Goal: Transaction & Acquisition: Purchase product/service

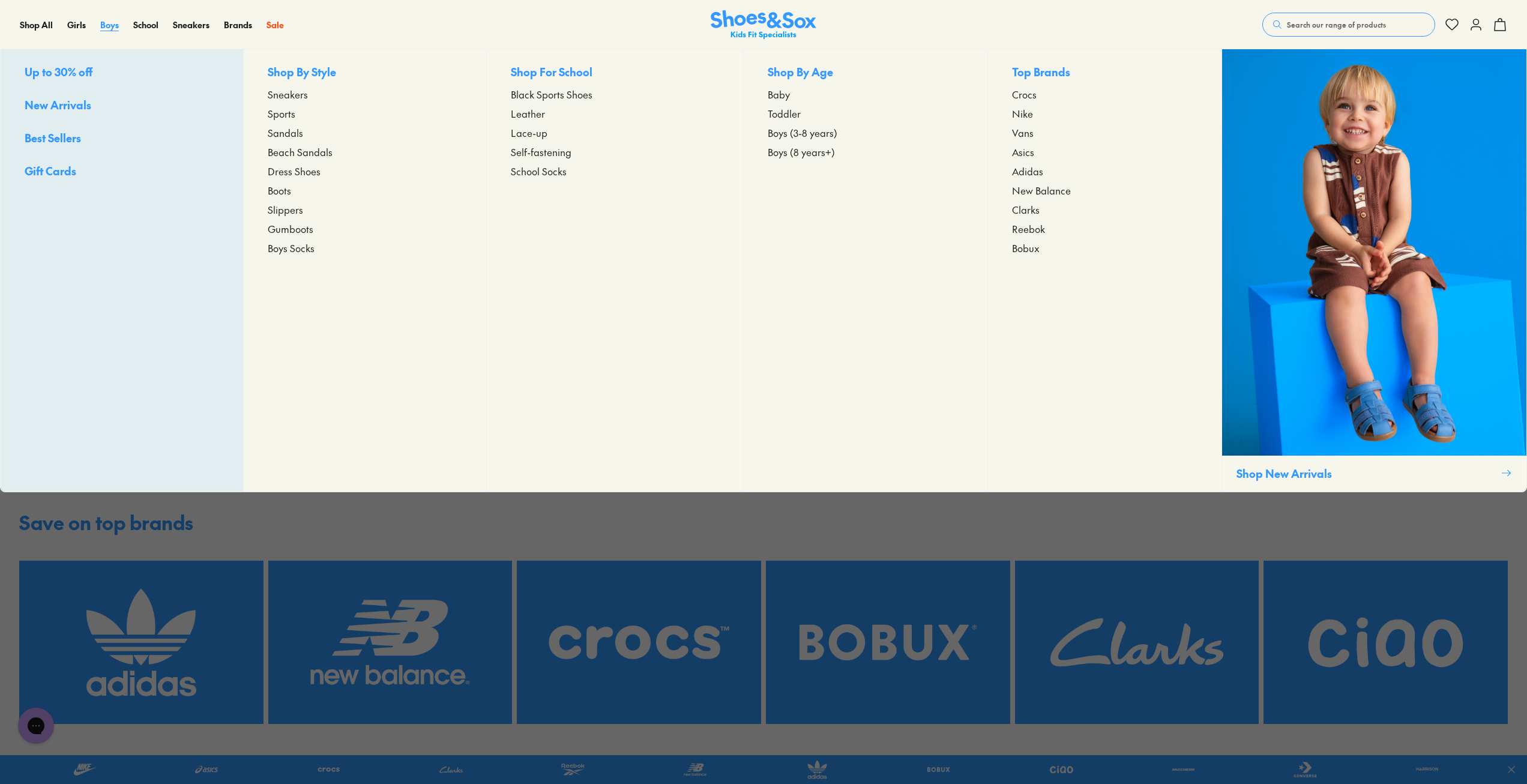
click at [103, 26] on span "Boys" at bounding box center [109, 24] width 19 height 12
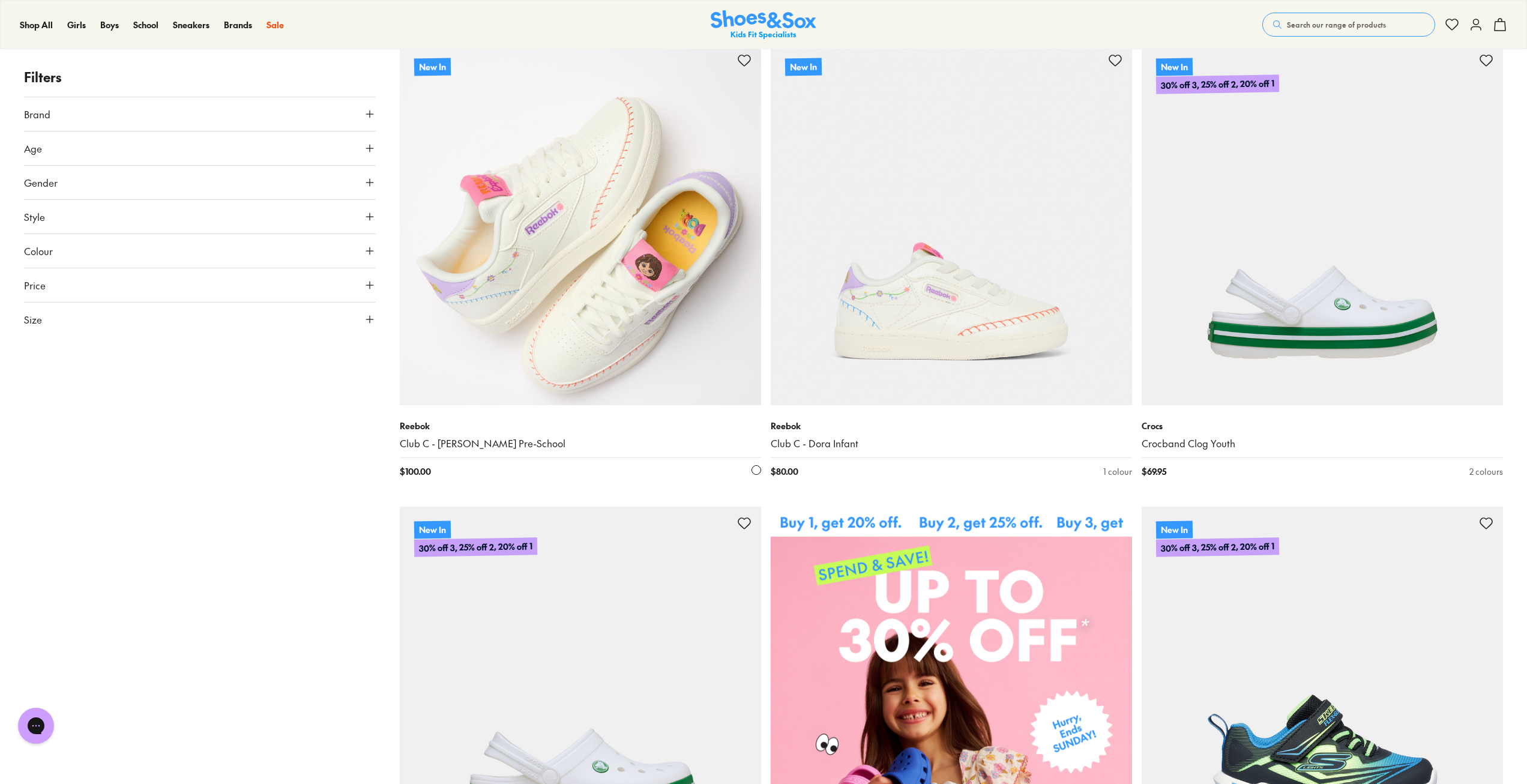
scroll to position [180, 0]
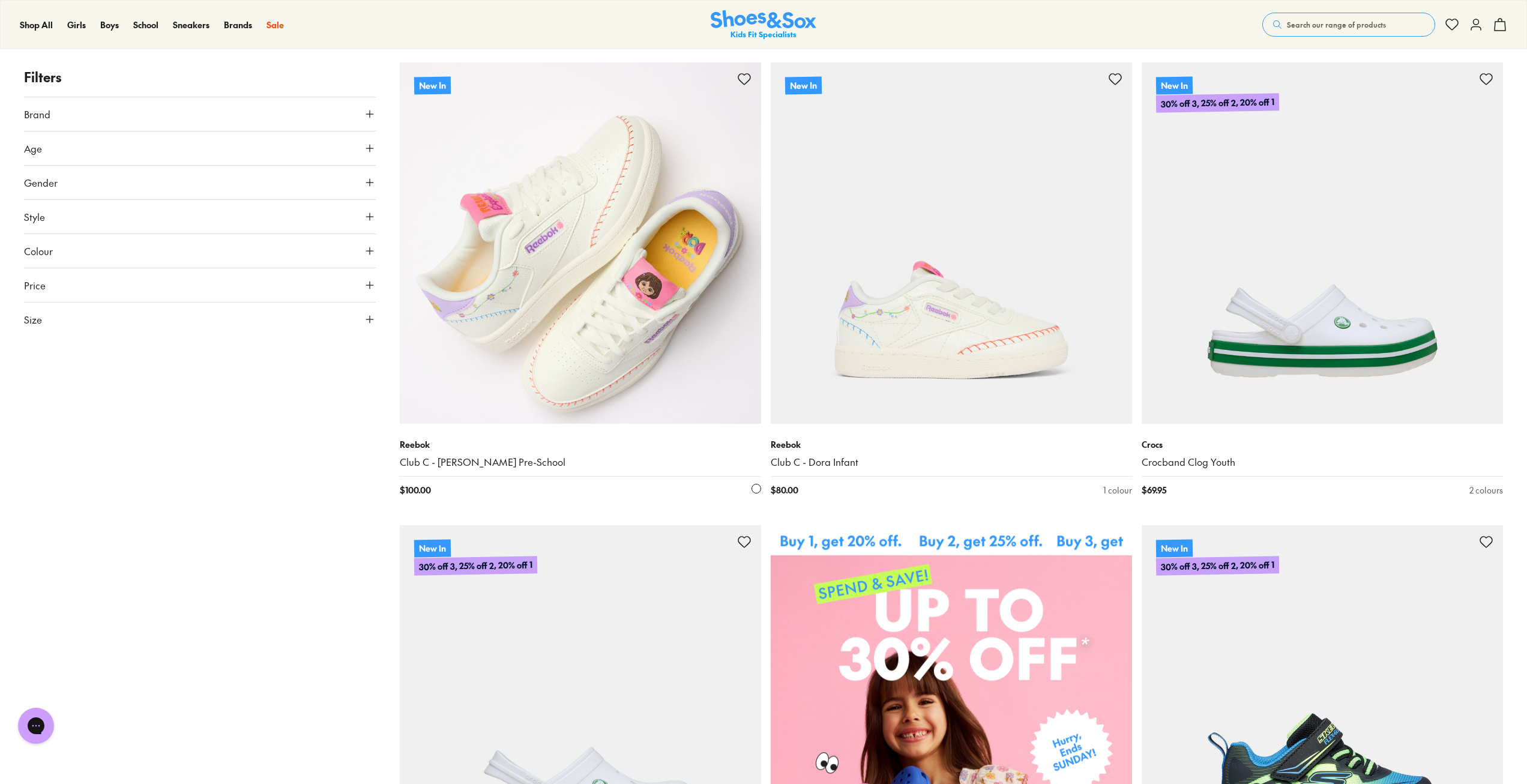
click at [542, 143] on img at bounding box center [580, 243] width 361 height 361
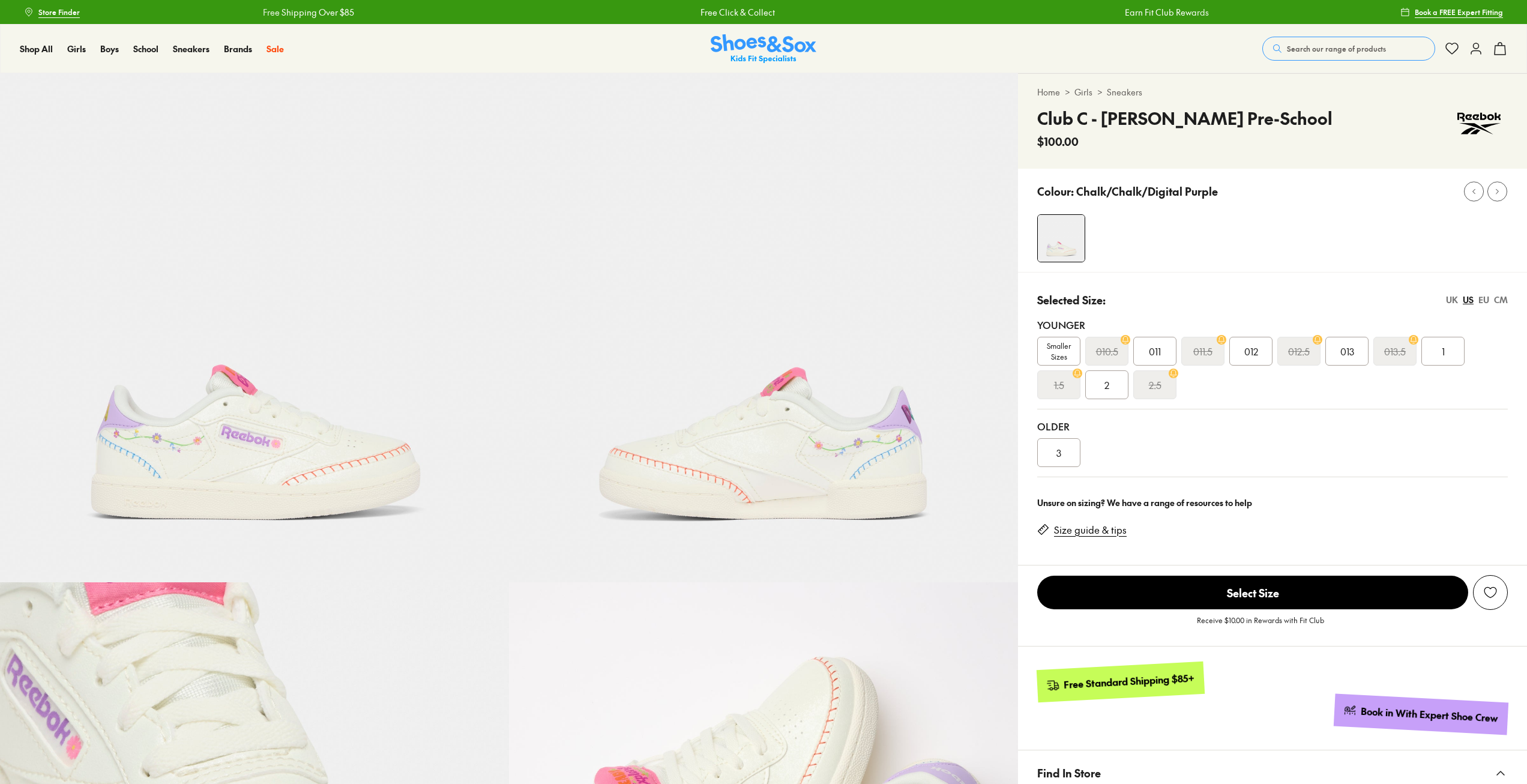
select select "*"
drag, startPoint x: 1196, startPoint y: 595, endPoint x: 1164, endPoint y: 414, distance: 183.8
click at [1172, 426] on div "Home > Girls > Sneakers Club C - Dora Pre-School $100.00 Colour: Chalk/Chalk/Di…" at bounding box center [1272, 619] width 509 height 1092
click at [1152, 338] on div "011" at bounding box center [1154, 351] width 43 height 29
click at [1153, 349] on span "011" at bounding box center [1154, 351] width 12 height 14
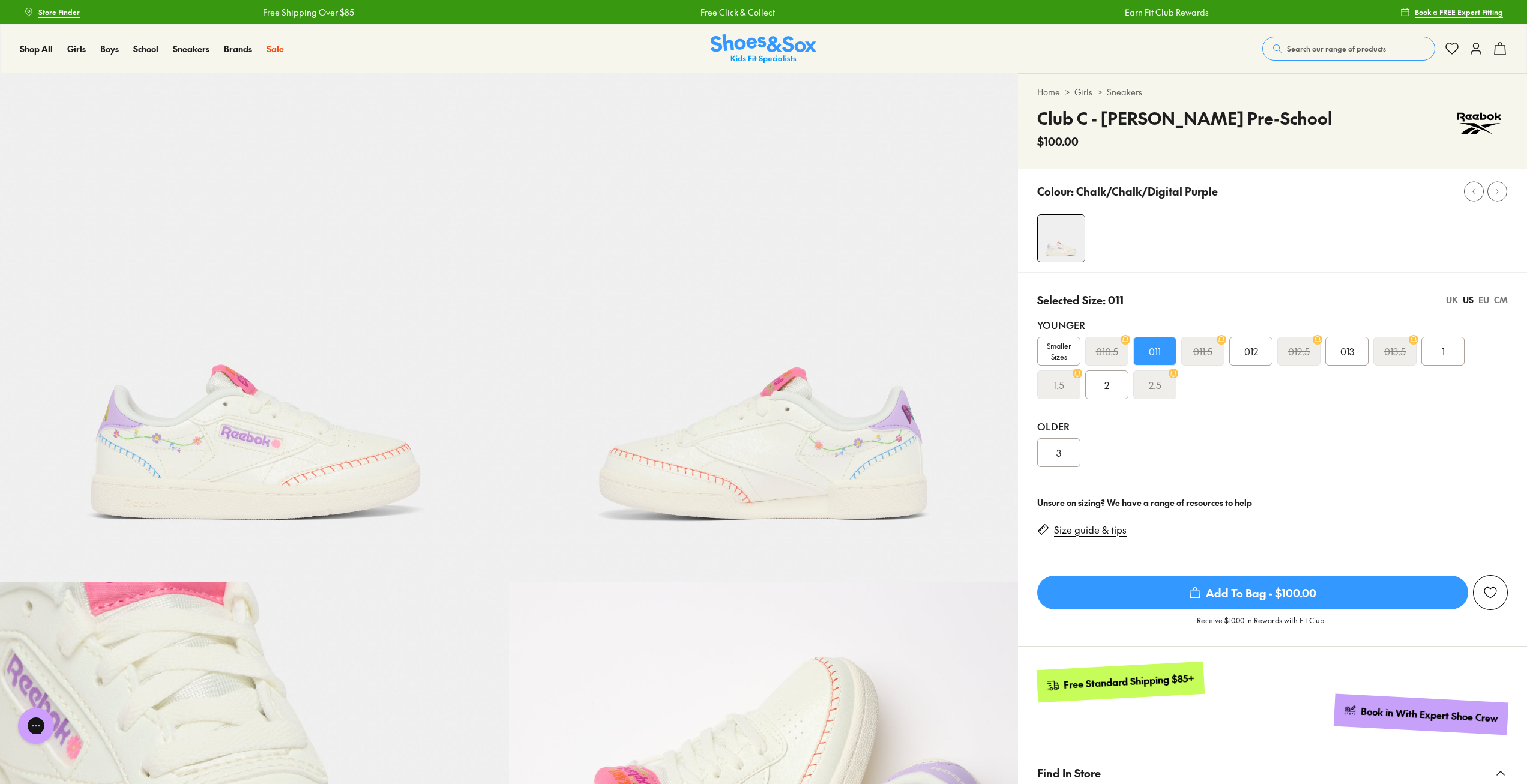
click at [1188, 594] on span "Add To Bag - $100.00" at bounding box center [1252, 593] width 431 height 34
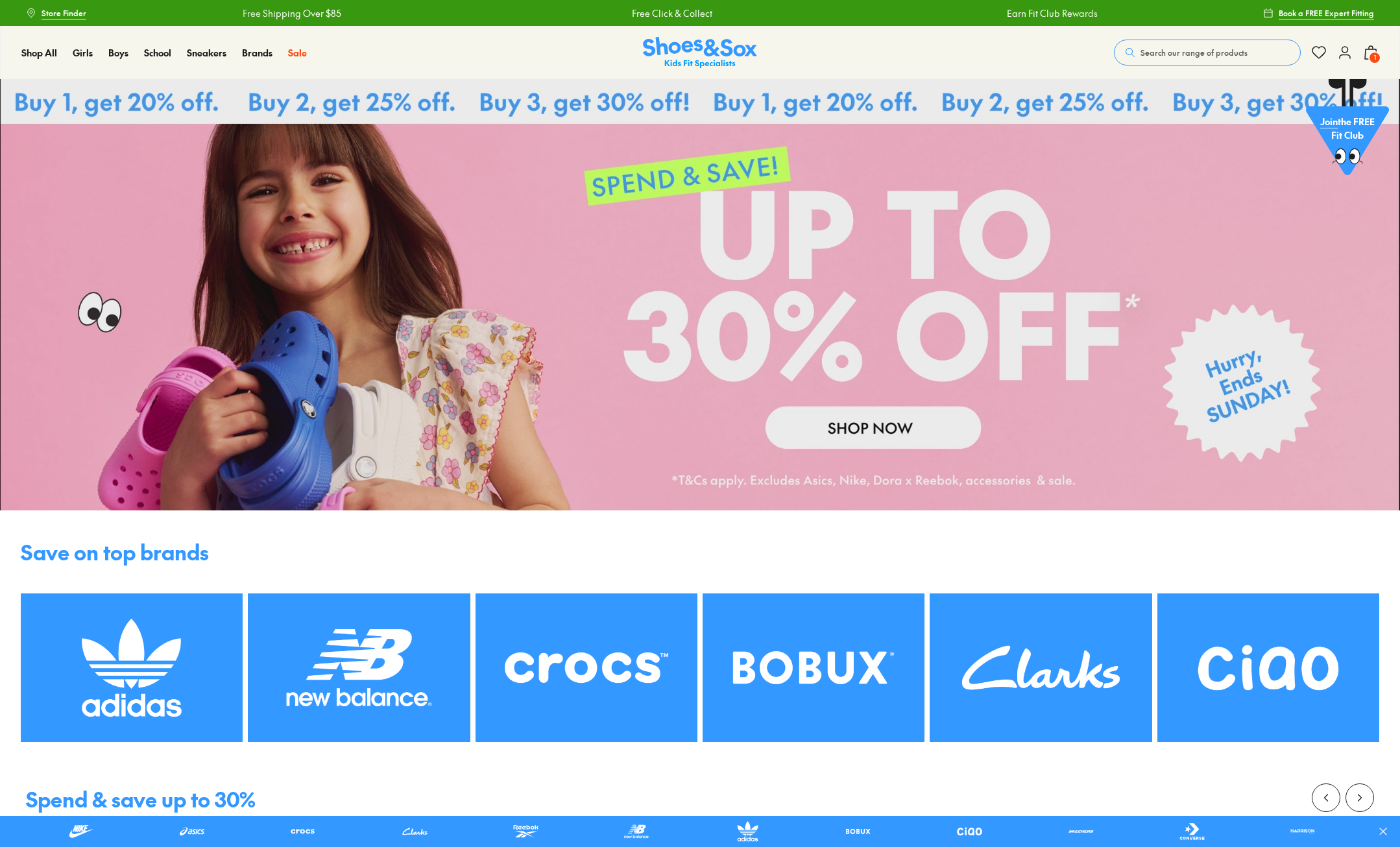
click at [1160, 45] on button "Search our range of products" at bounding box center [1207, 53] width 186 height 26
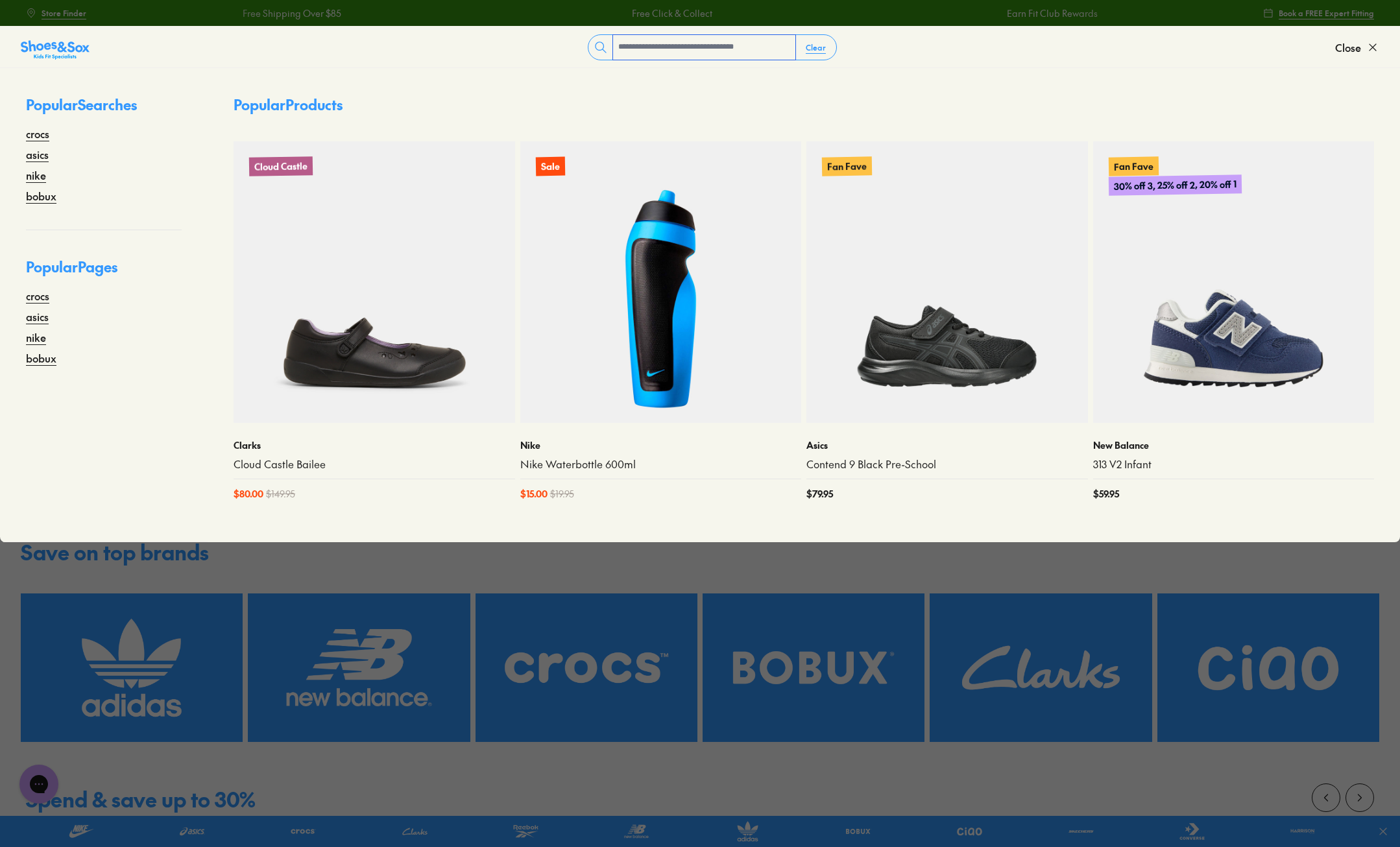
click at [716, 51] on input "text" at bounding box center [704, 47] width 182 height 24
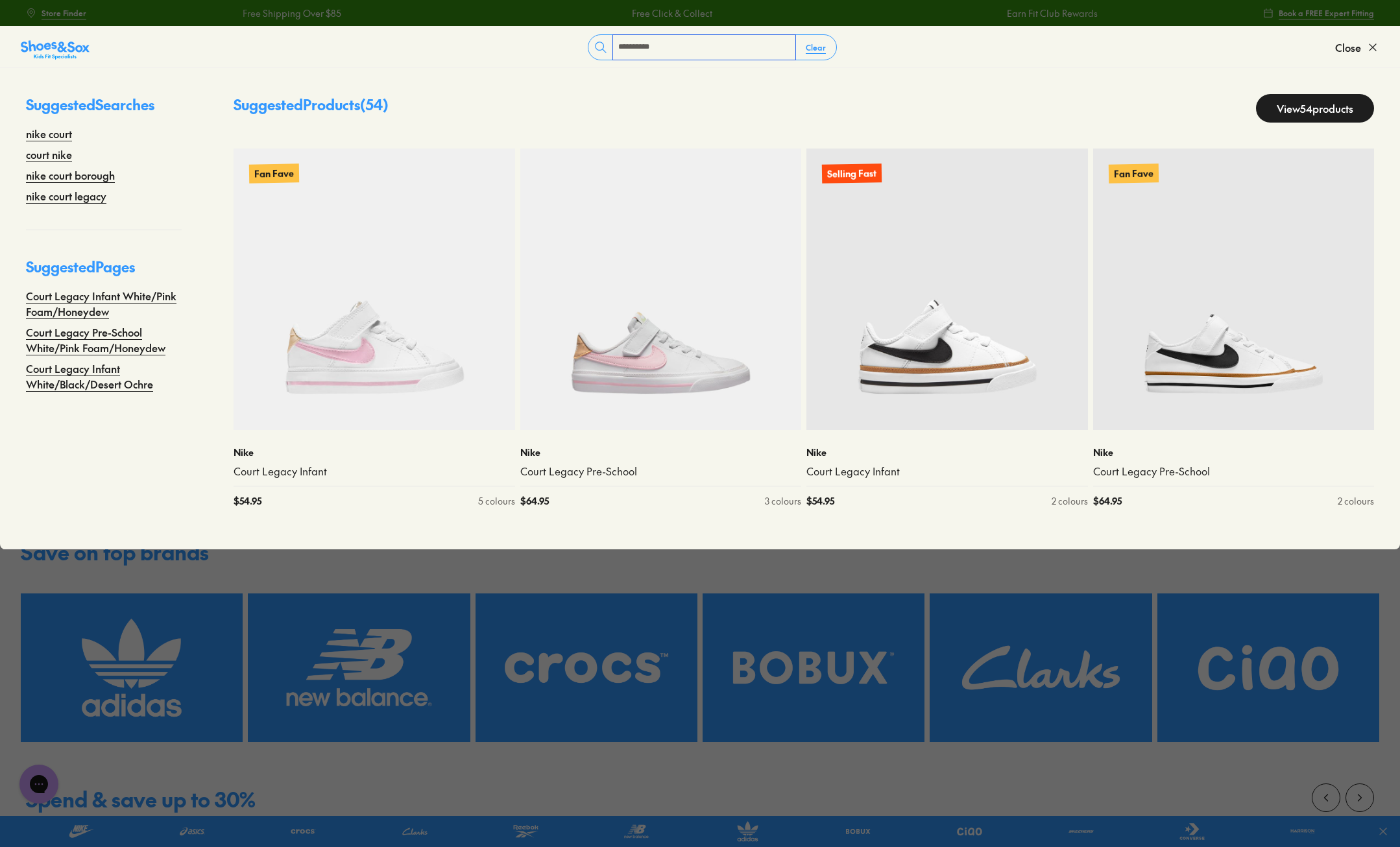
type input "**********"
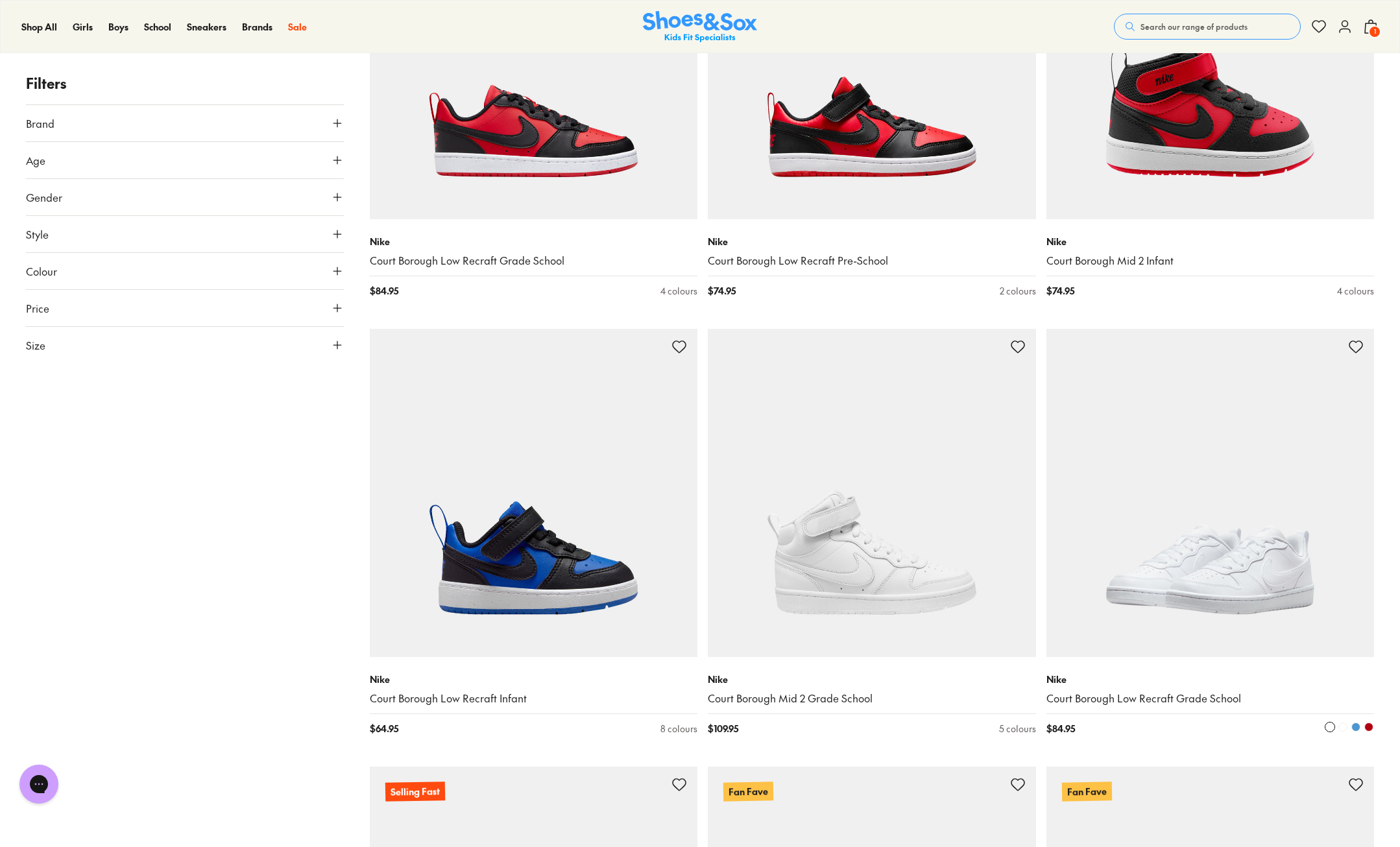
scroll to position [3372, 0]
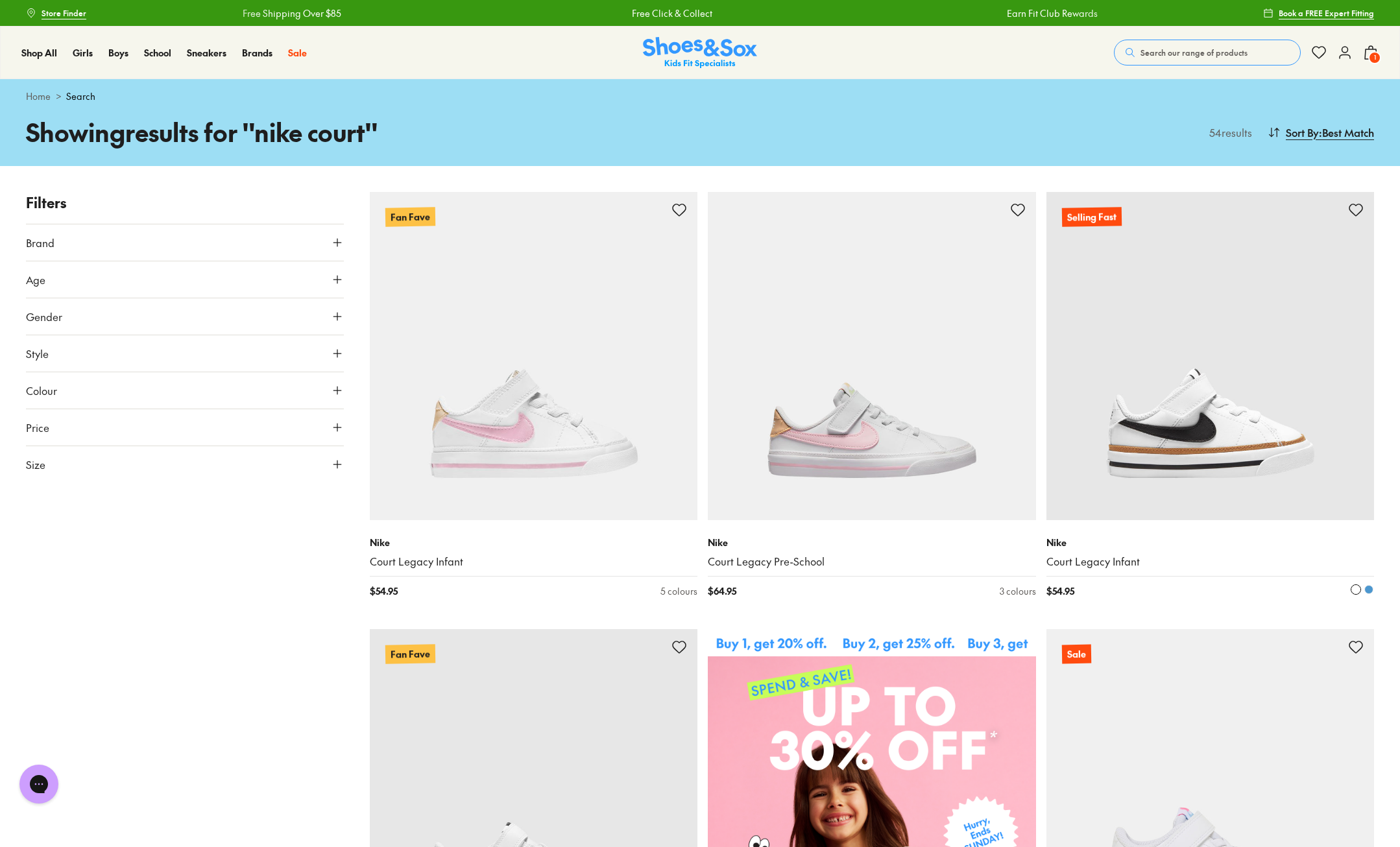
click at [1241, 347] on img at bounding box center [1210, 356] width 328 height 328
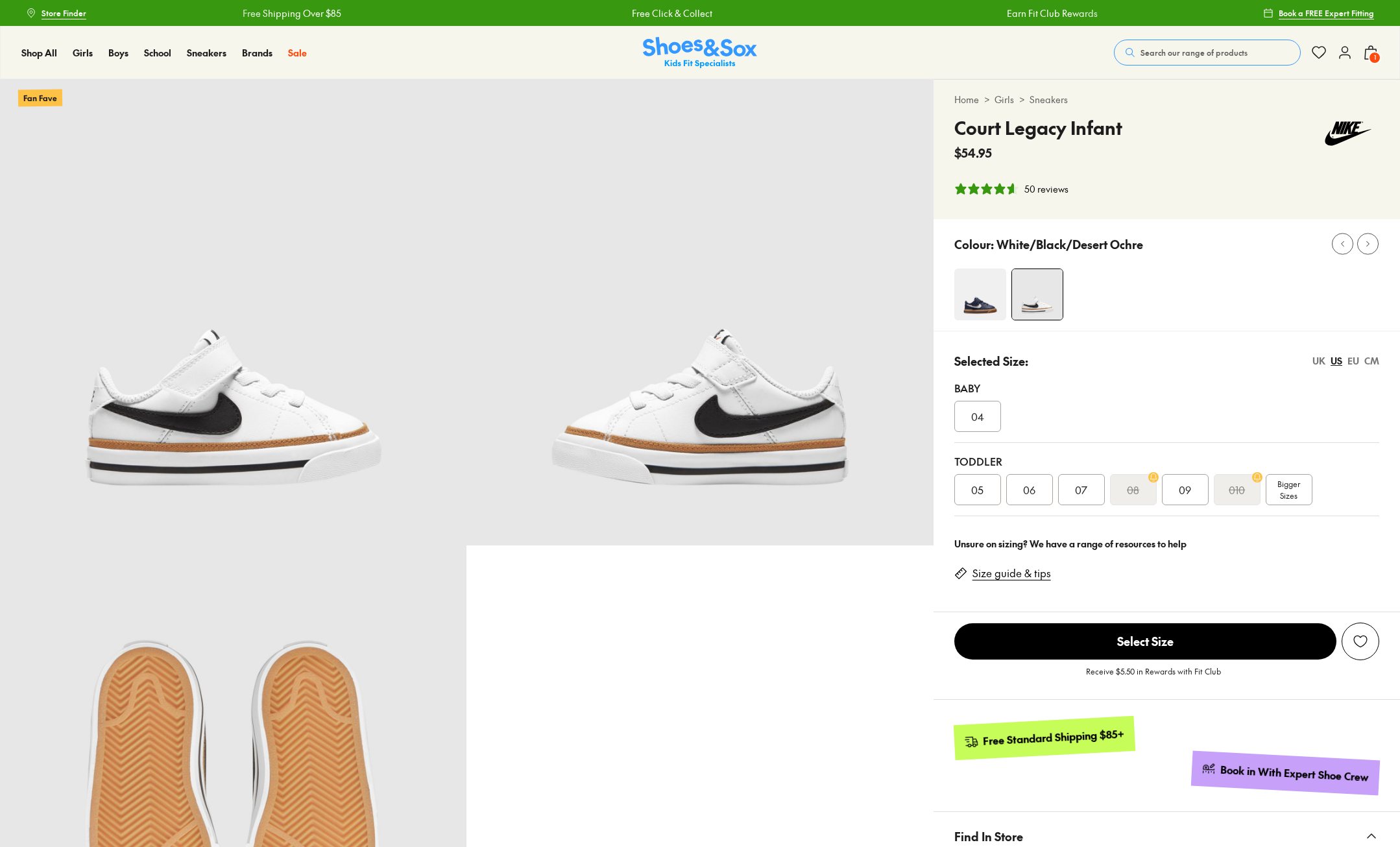
select select "*"
click at [1084, 496] on div "07" at bounding box center [1081, 490] width 47 height 31
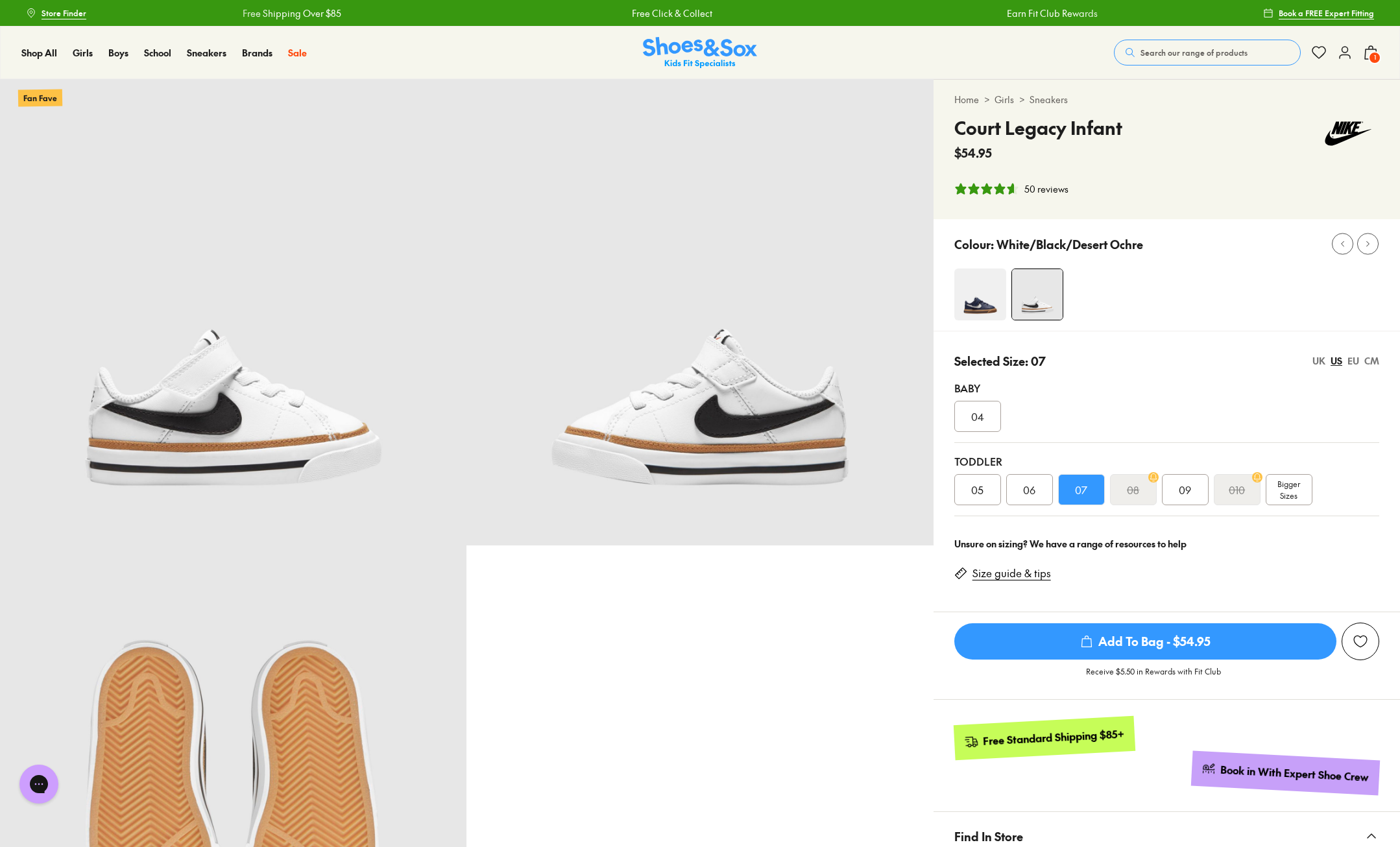
click at [1146, 640] on span "Add To Bag - $54.95" at bounding box center [1145, 642] width 382 height 36
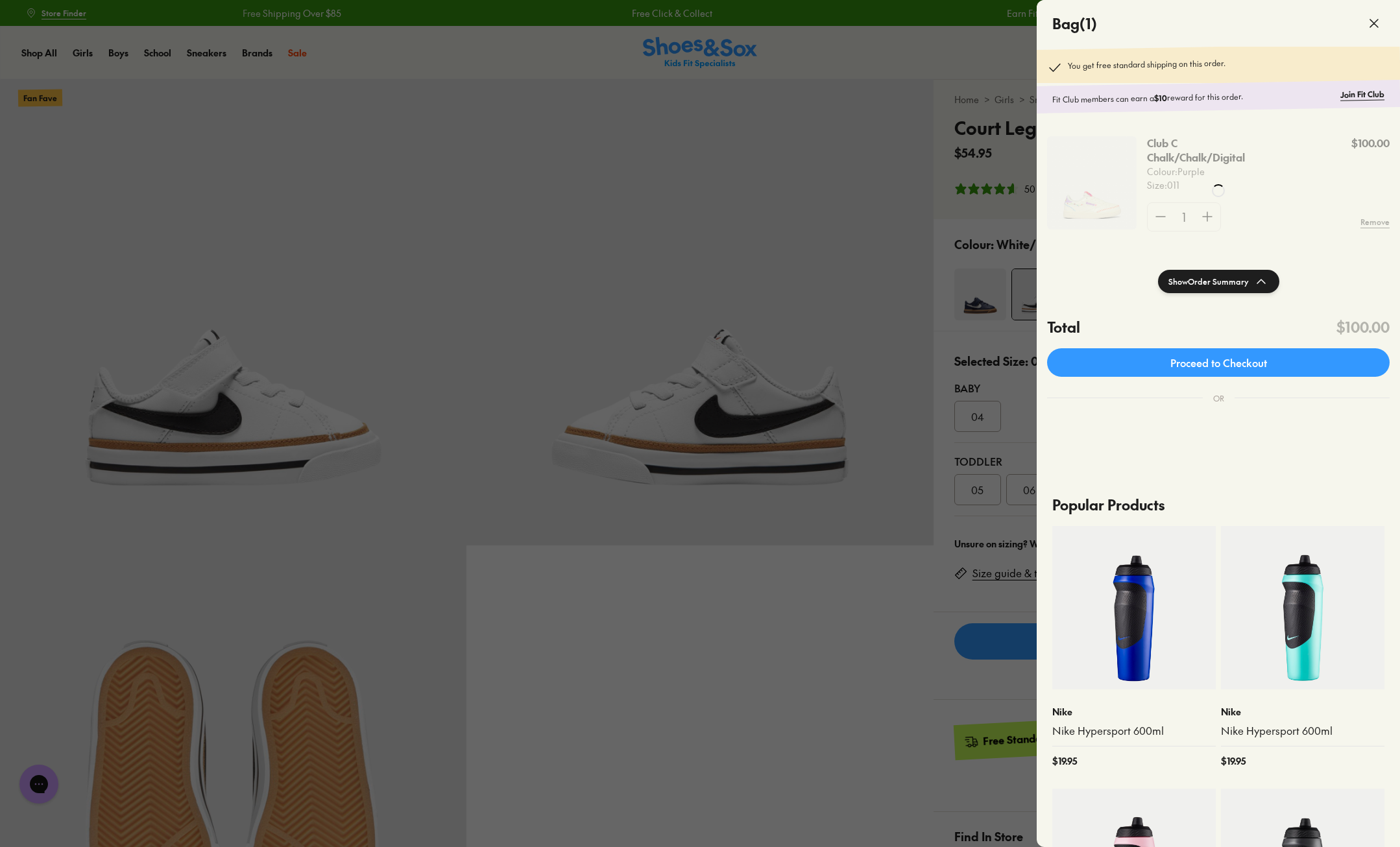
click at [1205, 213] on div at bounding box center [1218, 190] width 364 height 382
click at [1204, 211] on div at bounding box center [1218, 190] width 364 height 382
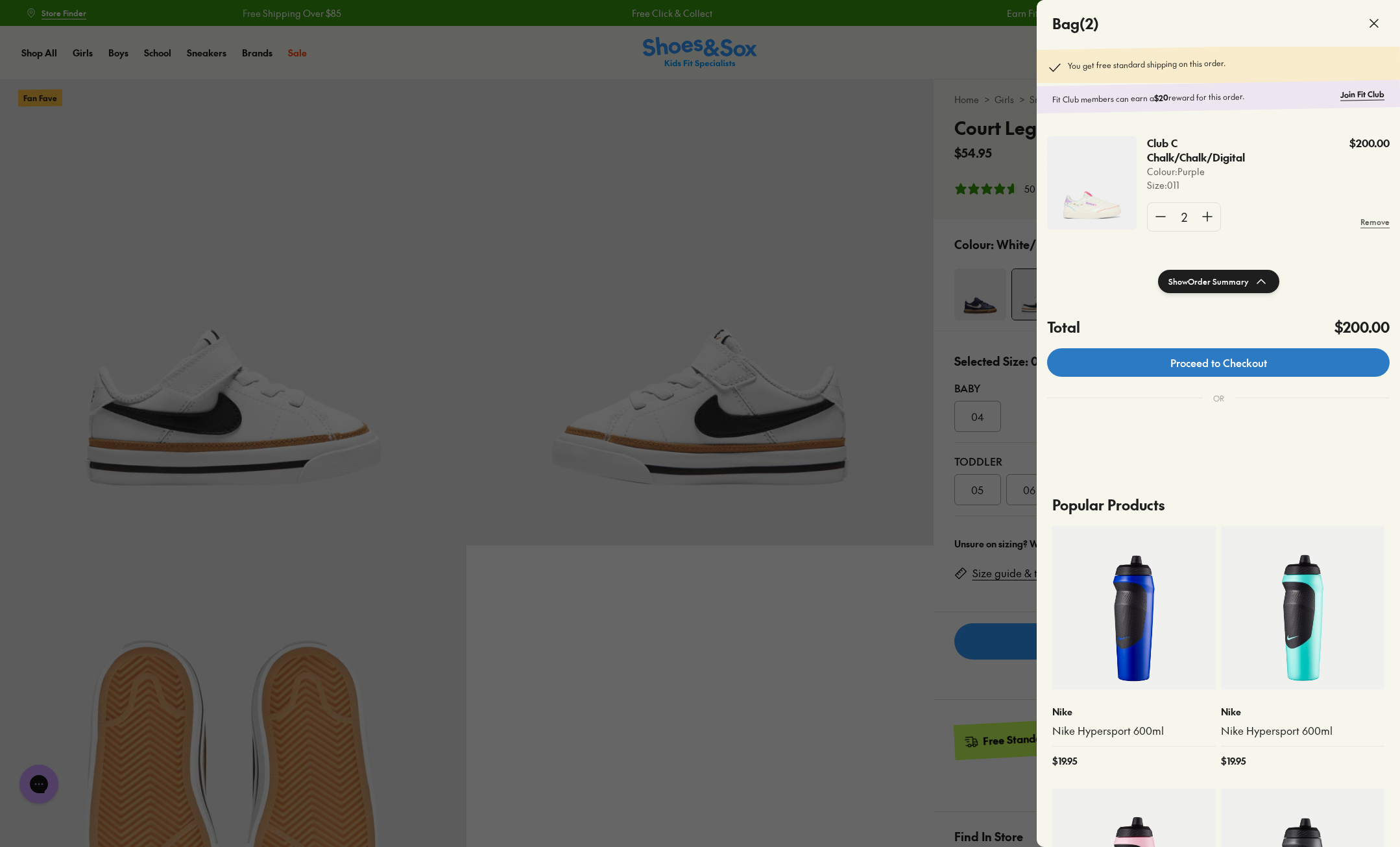
click at [1198, 369] on link "Proceed to Checkout" at bounding box center [1218, 362] width 343 height 28
